Goal: Navigation & Orientation: Find specific page/section

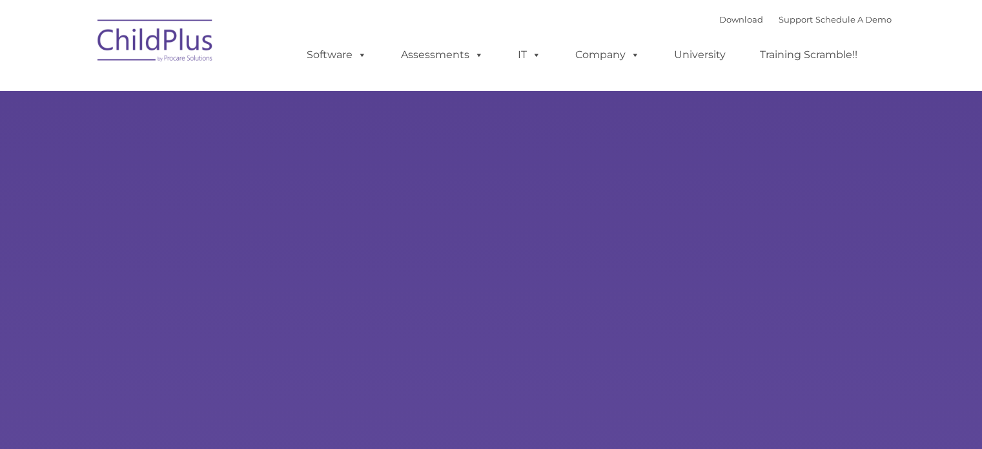
select select "MEDIUM"
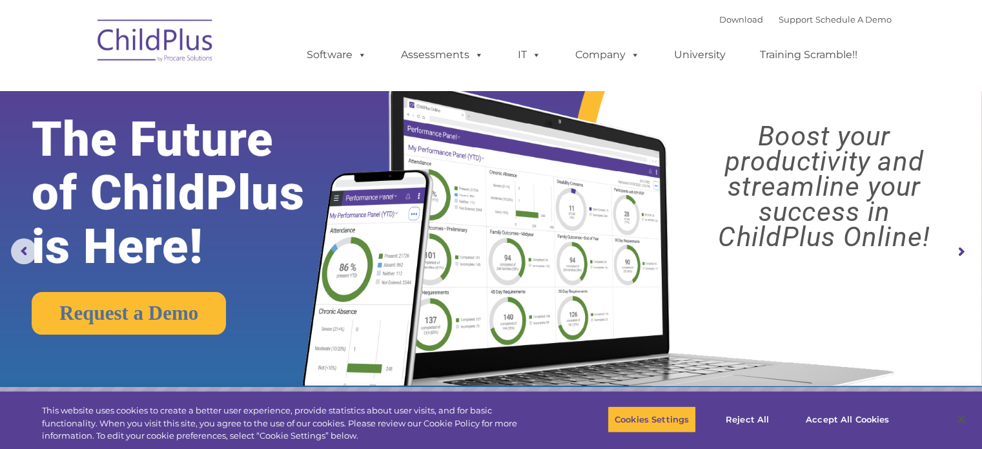
drag, startPoint x: 913, startPoint y: 2, endPoint x: 651, endPoint y: 31, distance: 263.6
click at [651, 31] on ul "Software ChildPlus: The original and most widely-used Head Start data managemen…" at bounding box center [586, 55] width 611 height 52
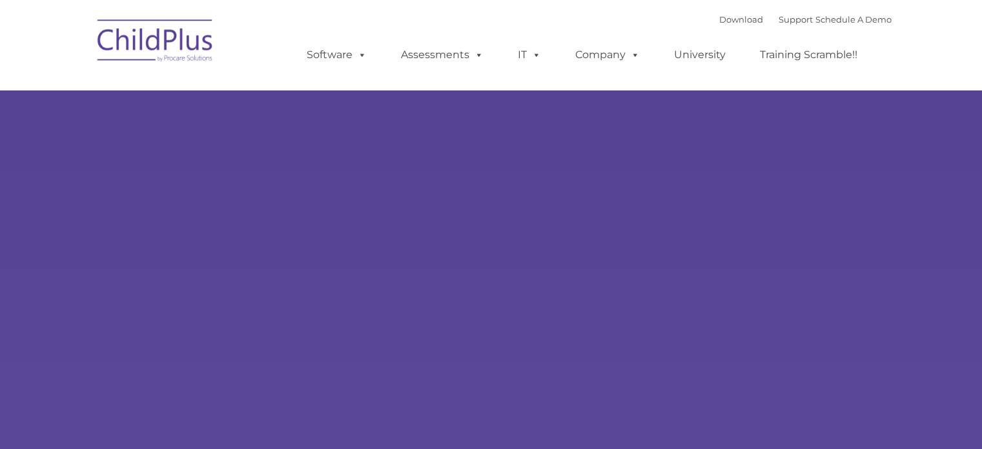
type input ""
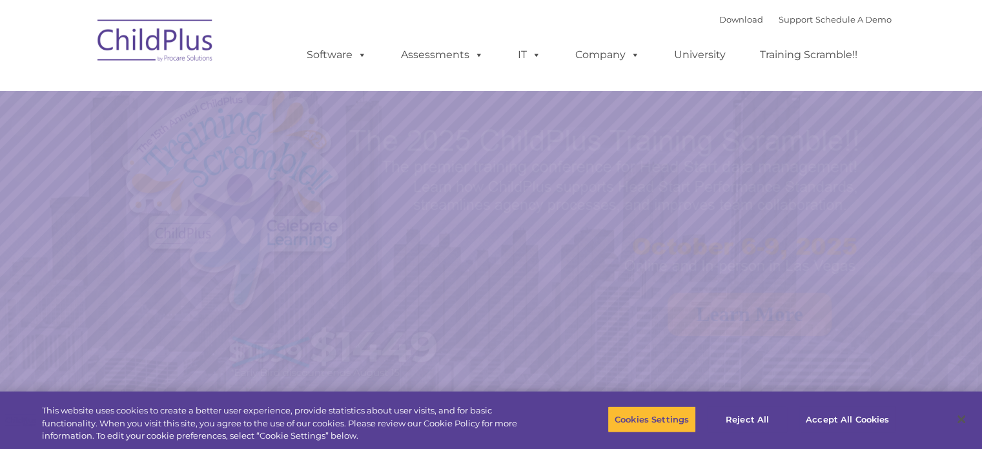
select select "MEDIUM"
